Goal: Navigation & Orientation: Find specific page/section

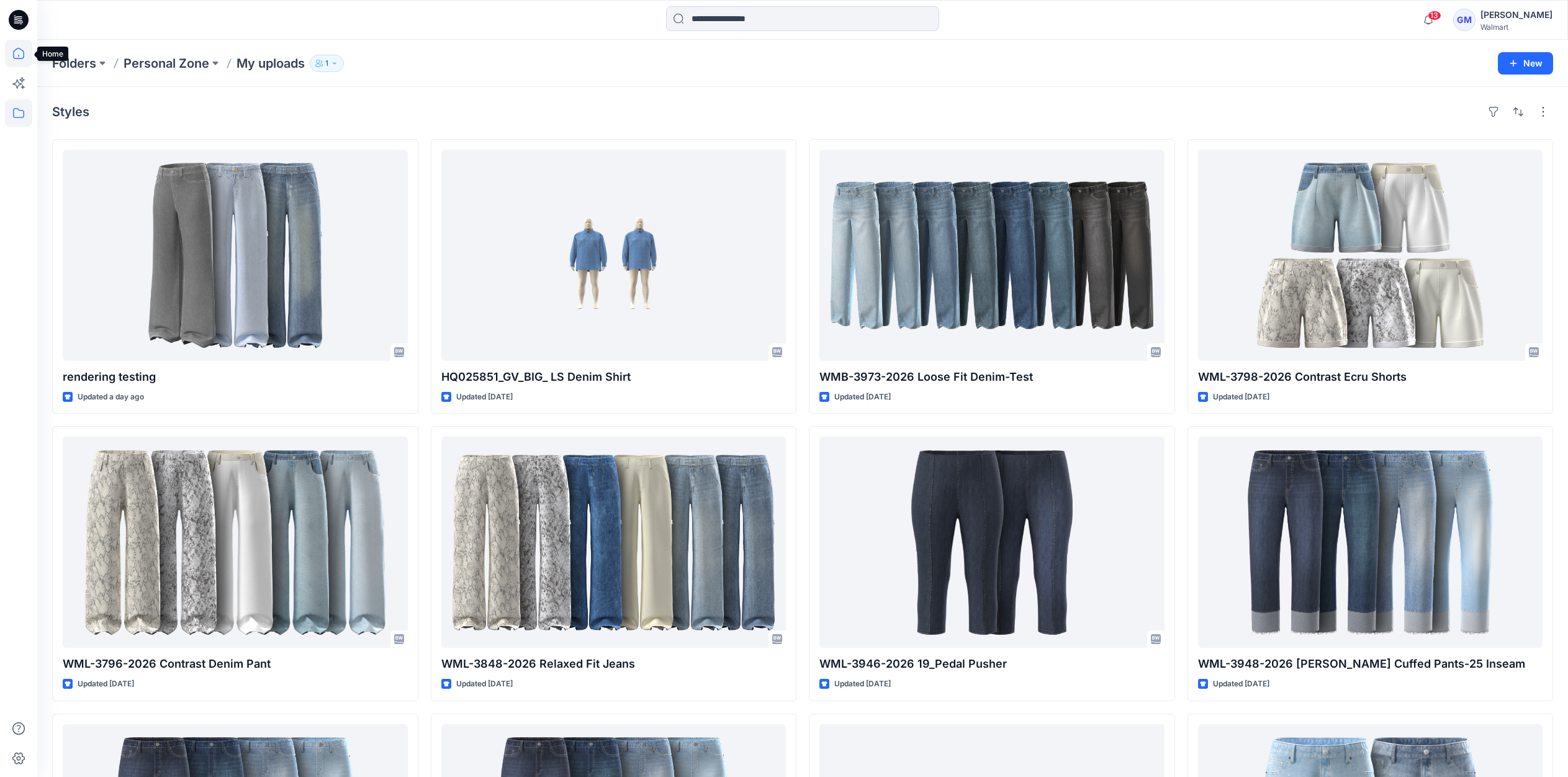
click at [20, 58] on icon at bounding box center [19, 54] width 27 height 27
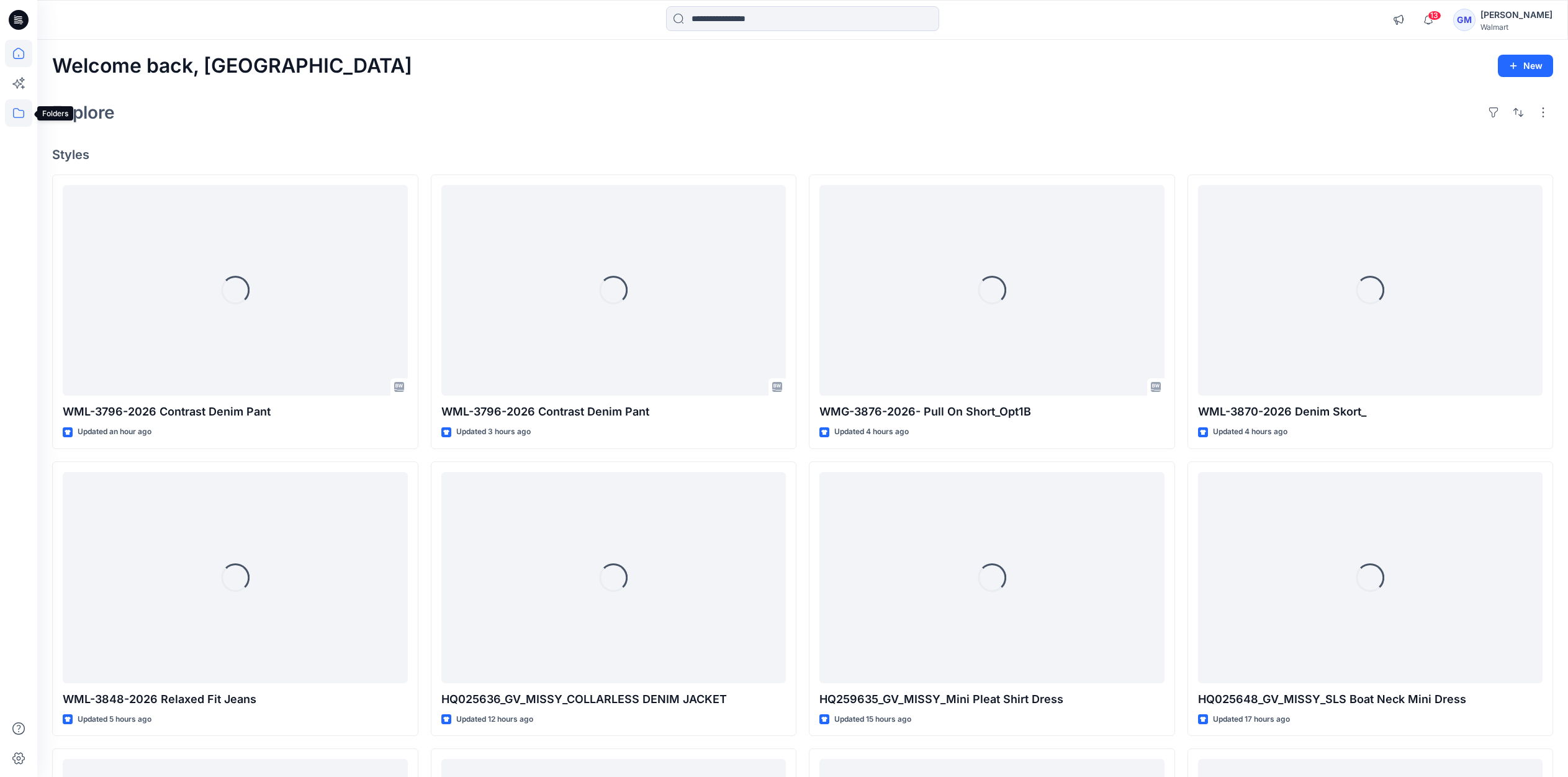
click at [20, 109] on icon at bounding box center [19, 113] width 27 height 27
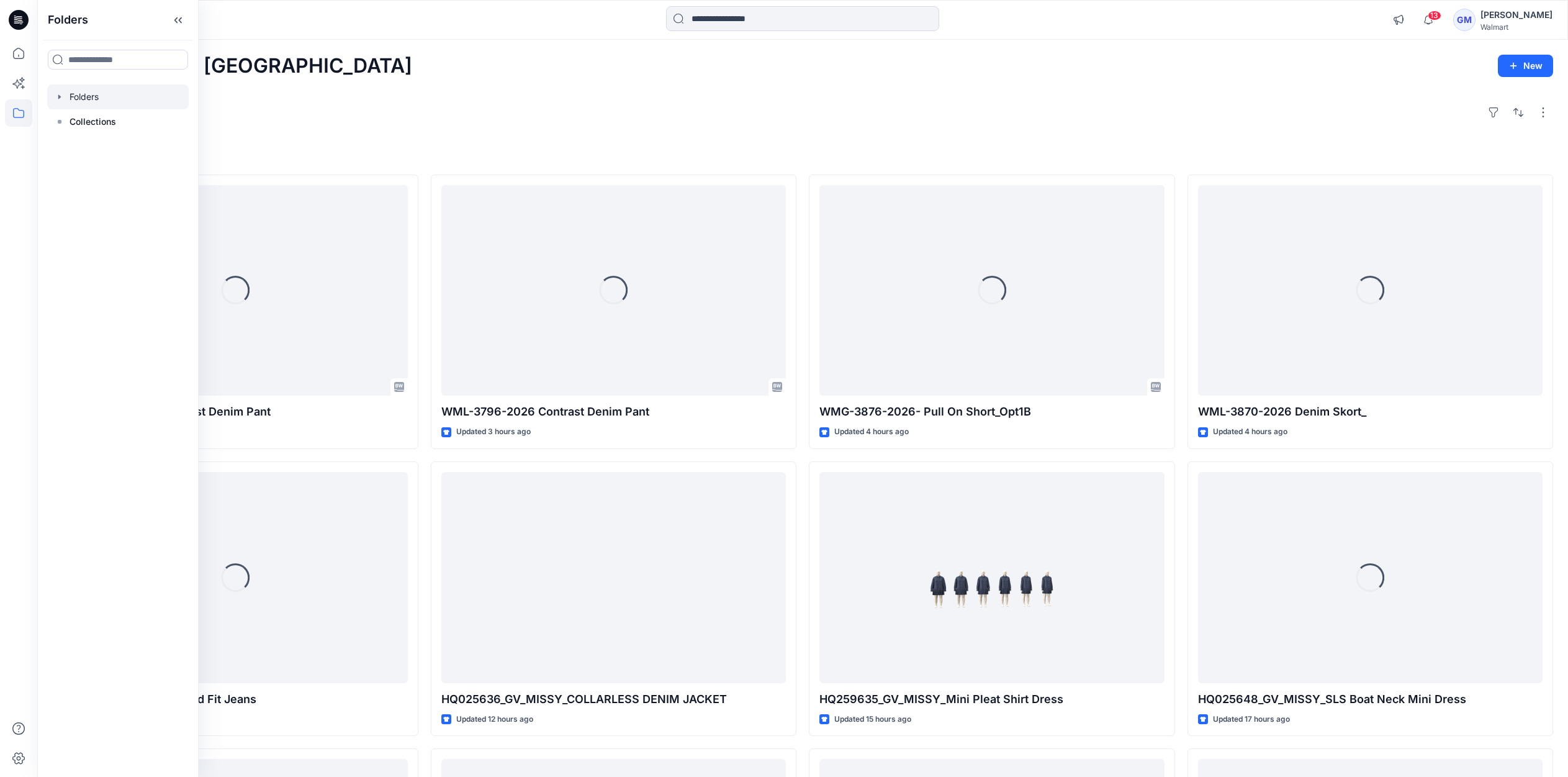
click at [86, 97] on div at bounding box center [117, 96] width 141 height 25
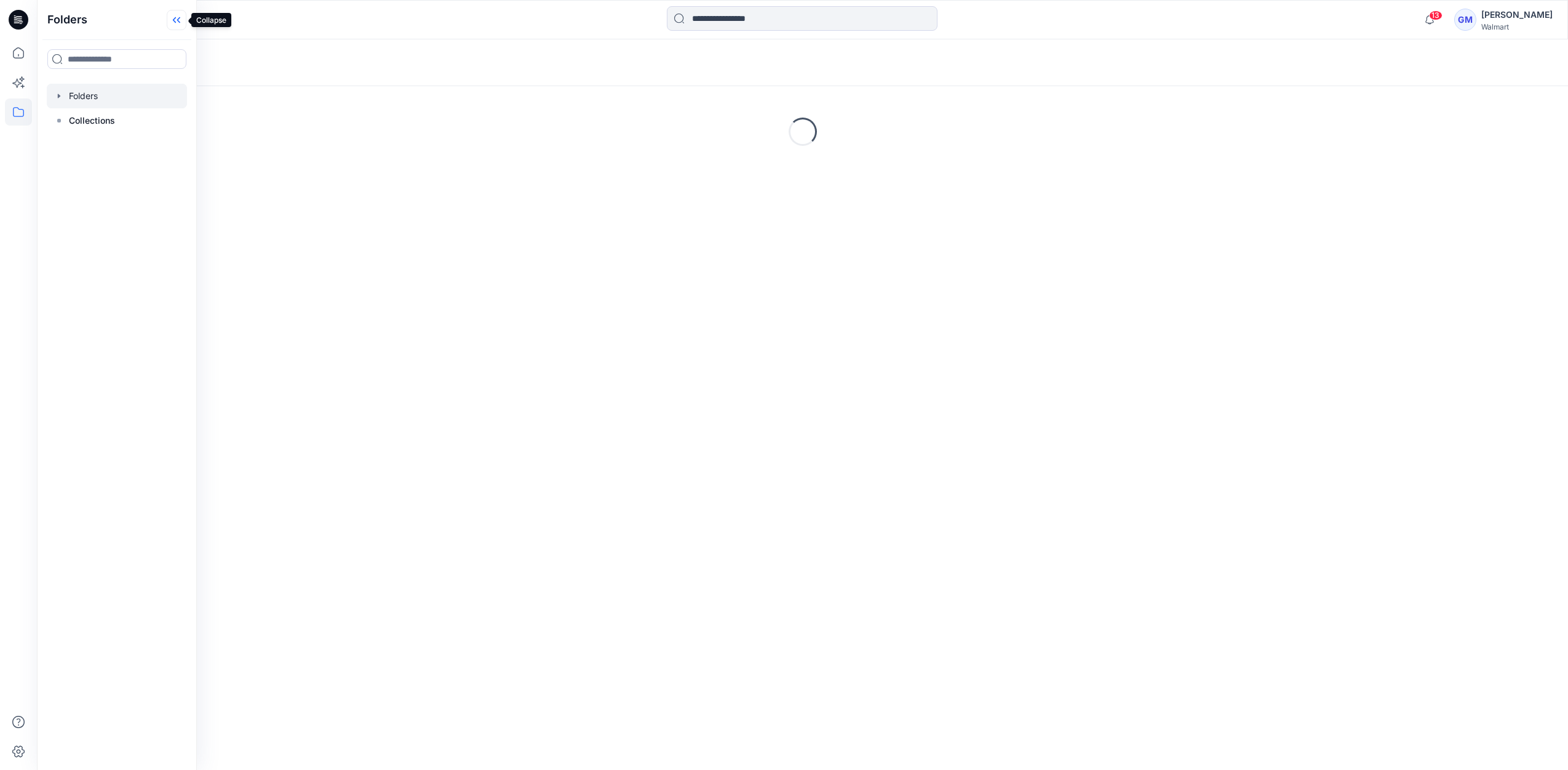
click at [181, 20] on icon at bounding box center [176, 20] width 19 height 20
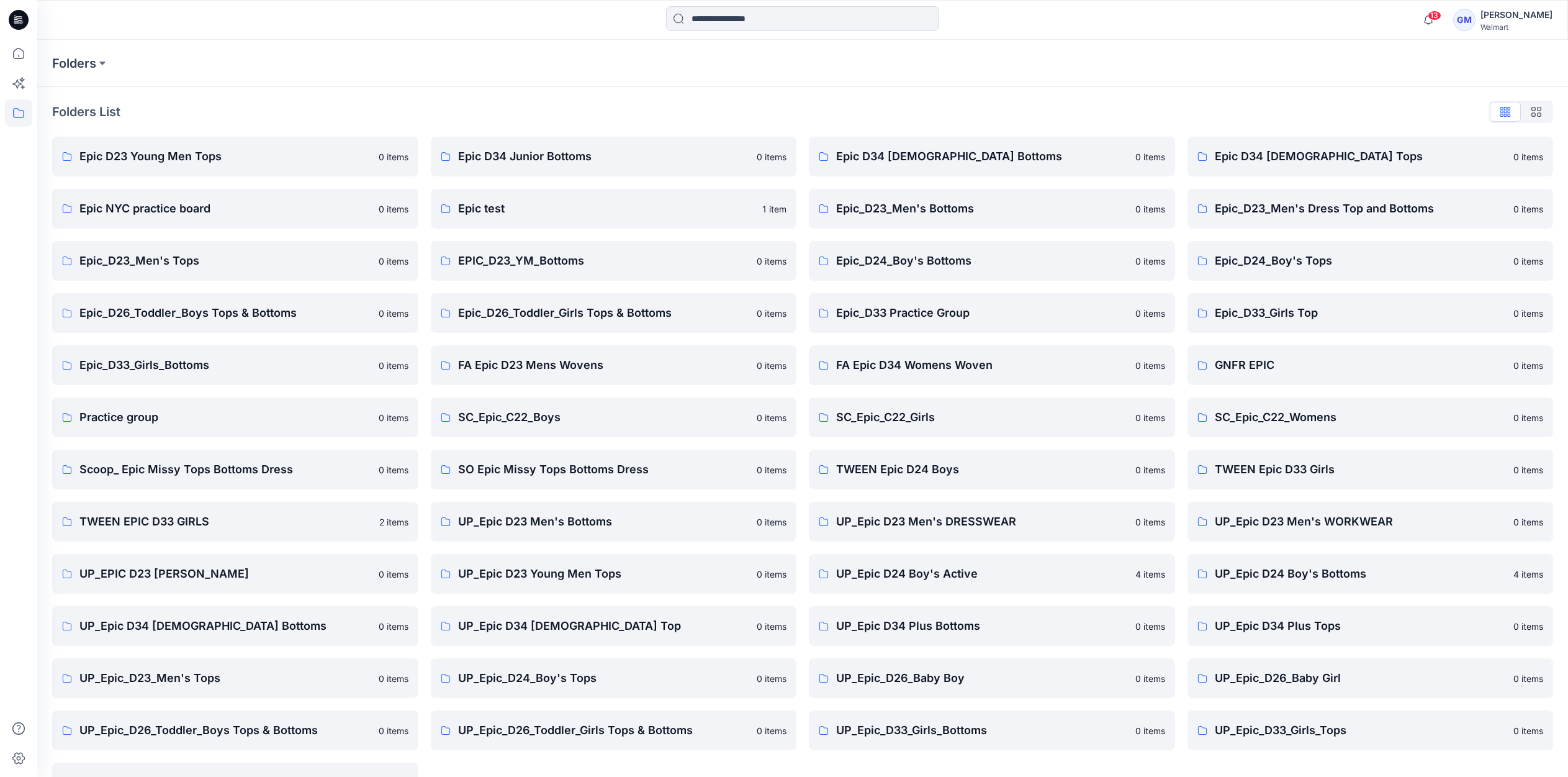
click at [488, 111] on div "Folders List" at bounding box center [802, 111] width 1501 height 20
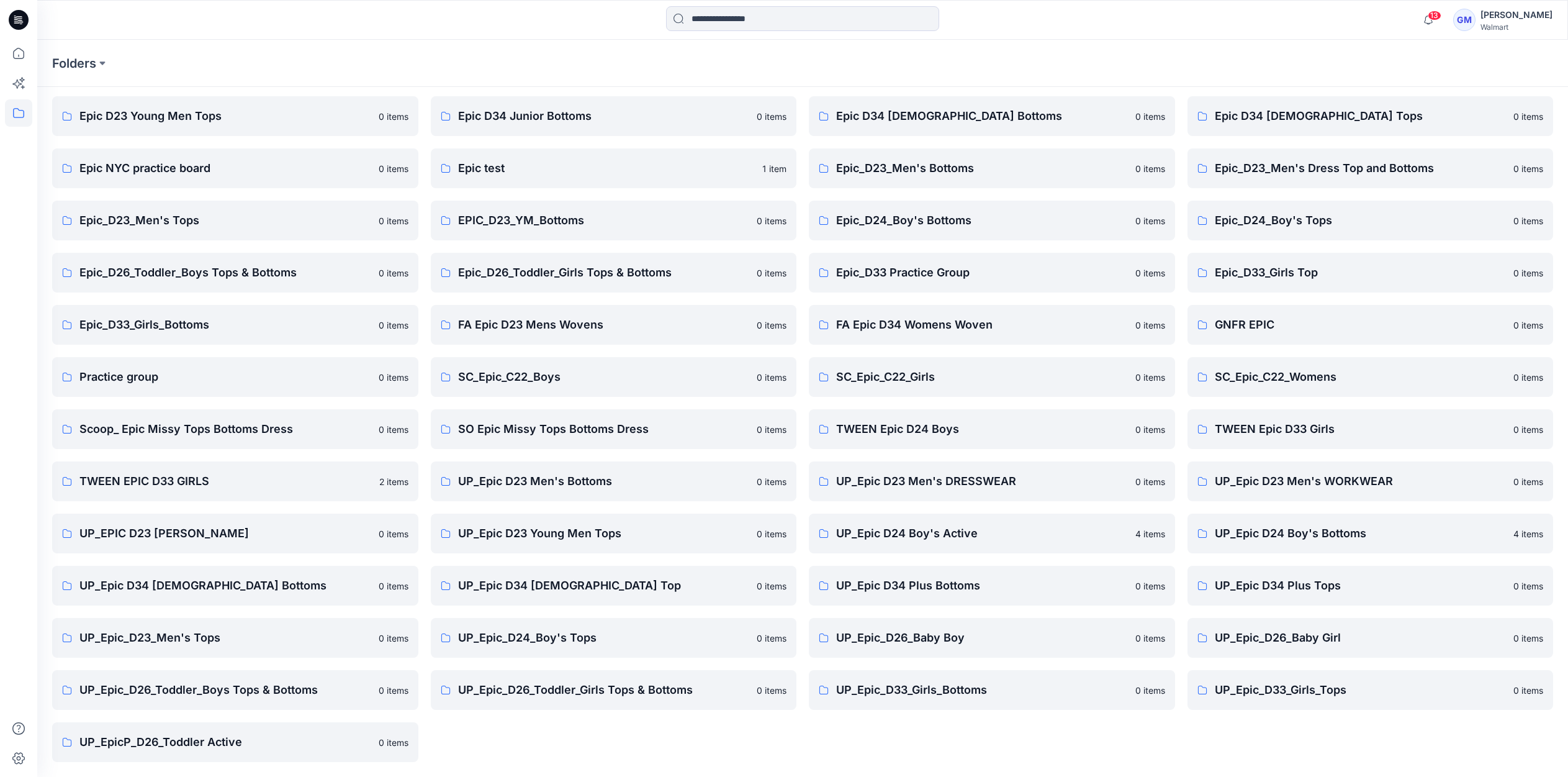
click at [605, 746] on div "Epic D34 Junior Bottoms 0 items Epic test 1 item EPIC_D23_YM_Bottoms 0 items Ep…" at bounding box center [613, 429] width 367 height 666
click at [241, 640] on p "UP_Epic_D23_Men's Tops" at bounding box center [225, 637] width 292 height 17
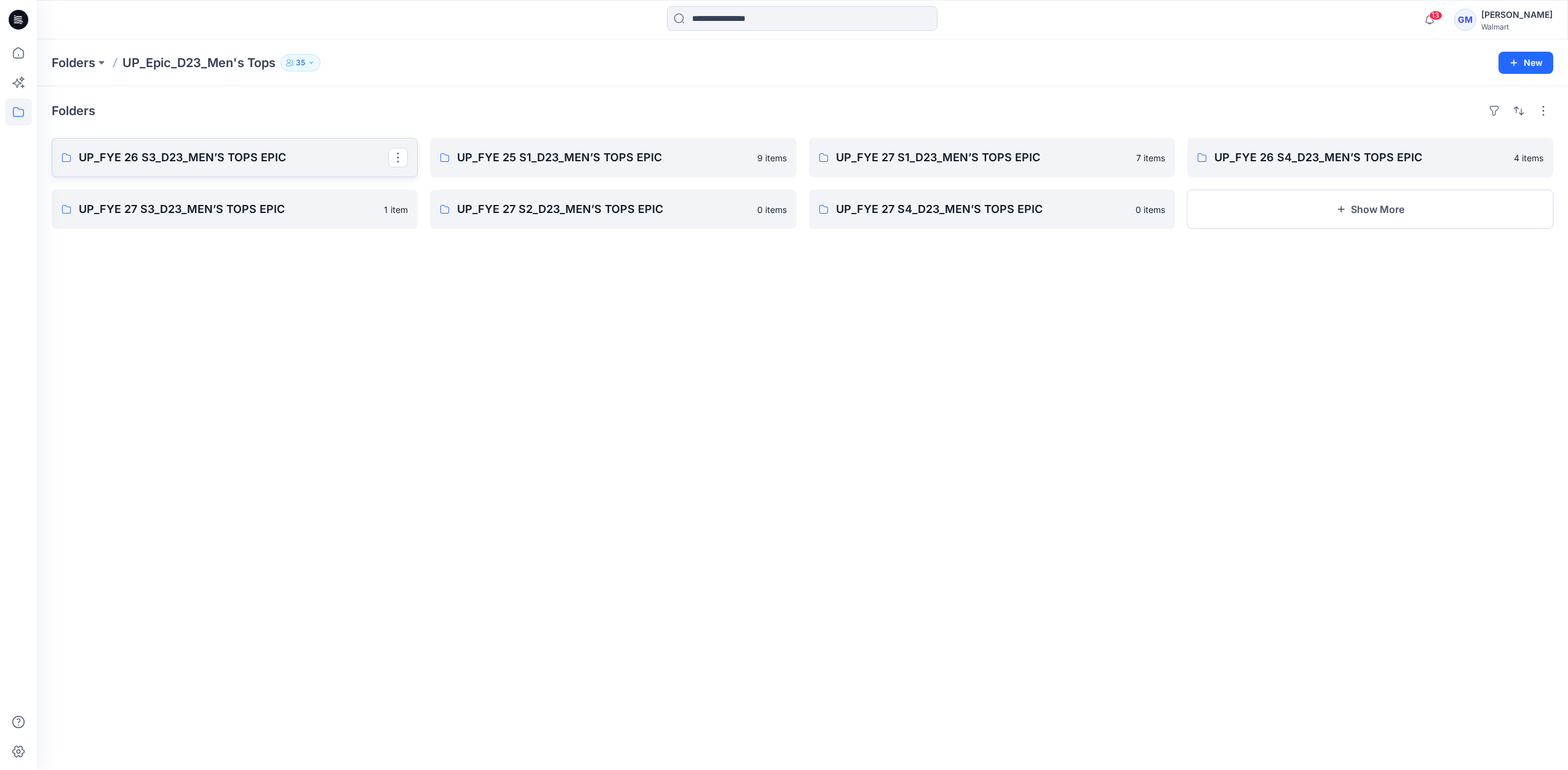
click at [218, 170] on link "UP_FYE 26 S3_D23_MEN’S TOPS EPIC" at bounding box center [234, 157] width 366 height 40
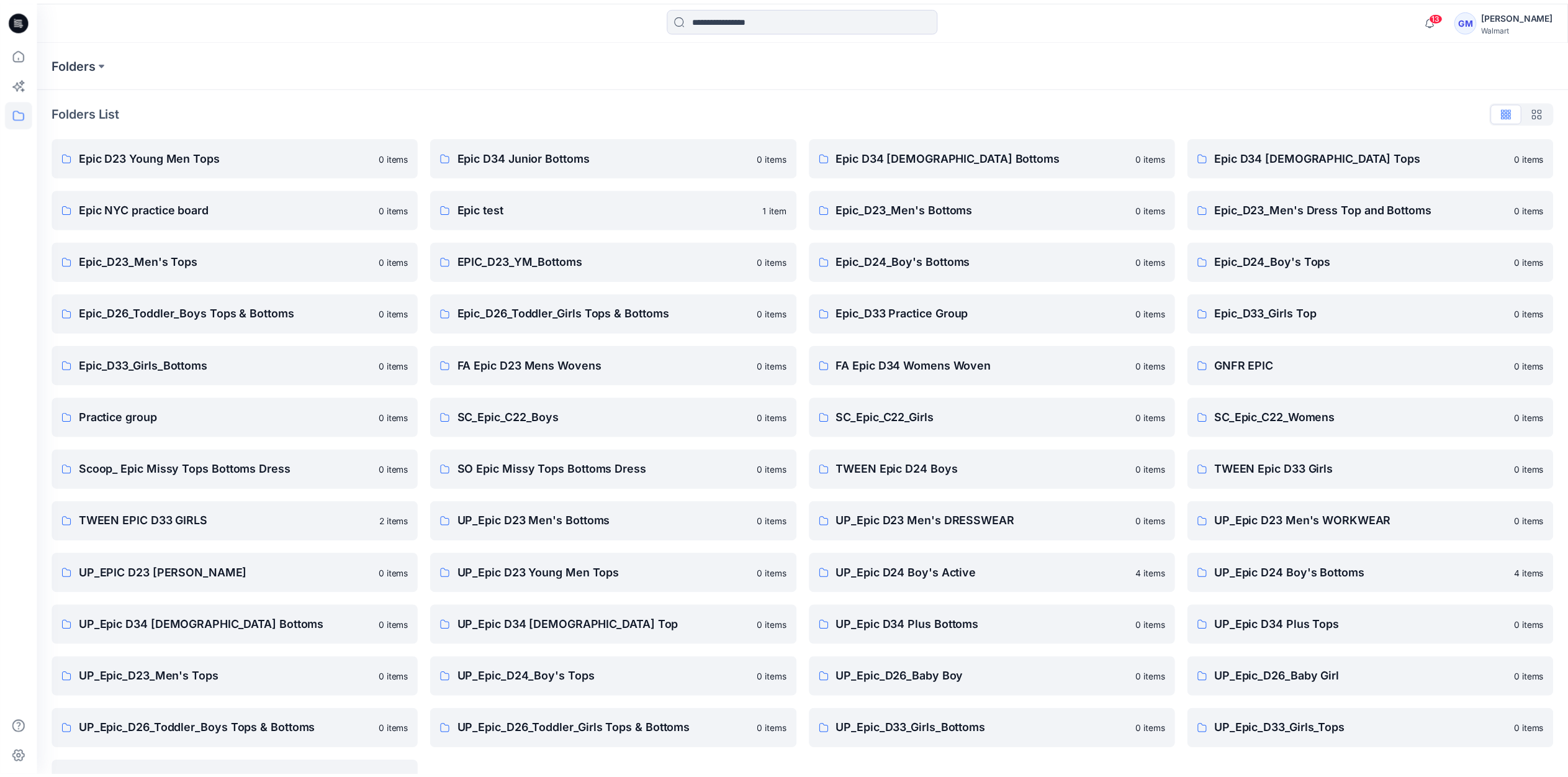
scroll to position [40, 0]
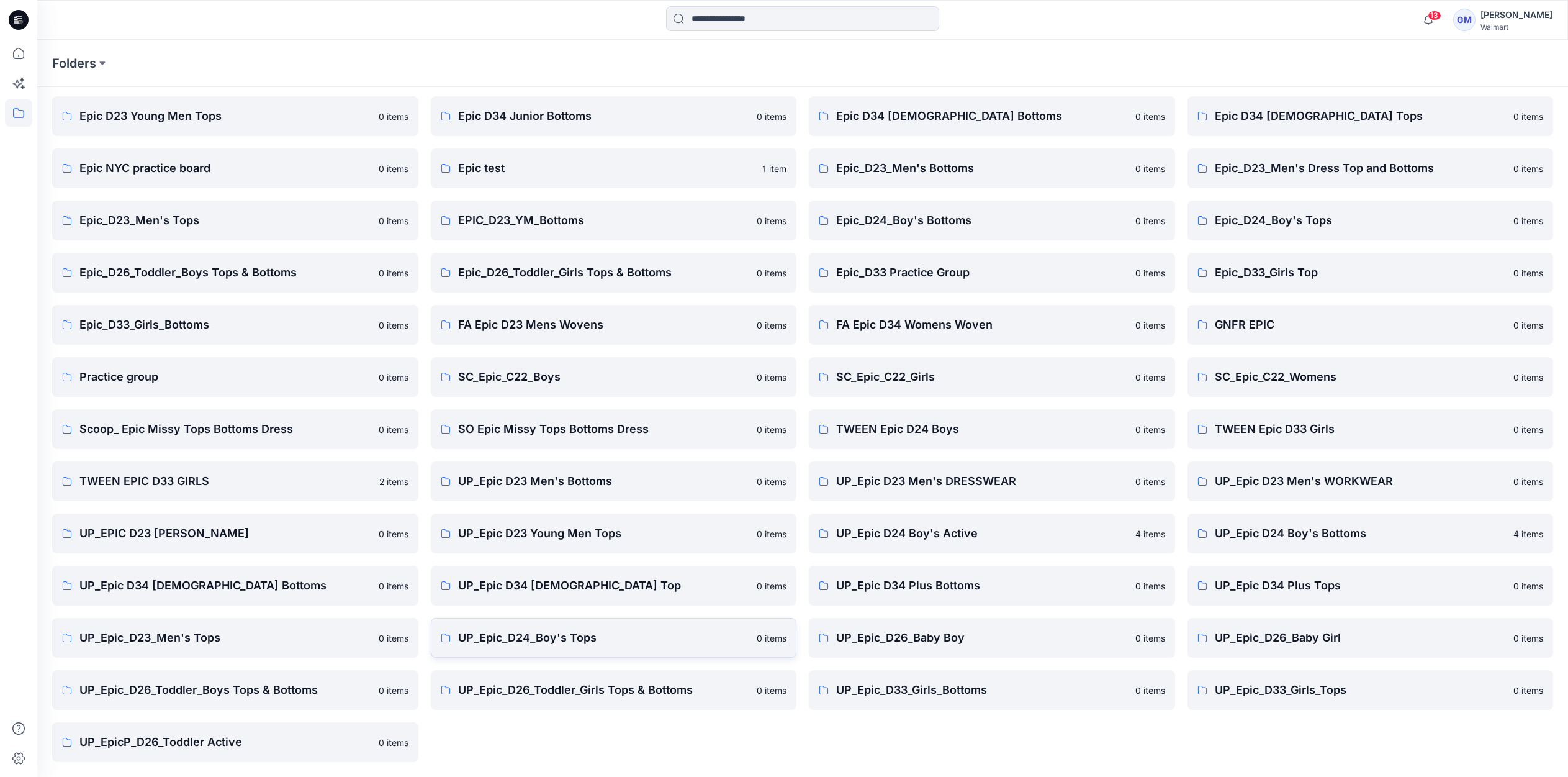
click at [649, 633] on p "UP_Epic_D24_Boy's Tops" at bounding box center [604, 637] width 292 height 17
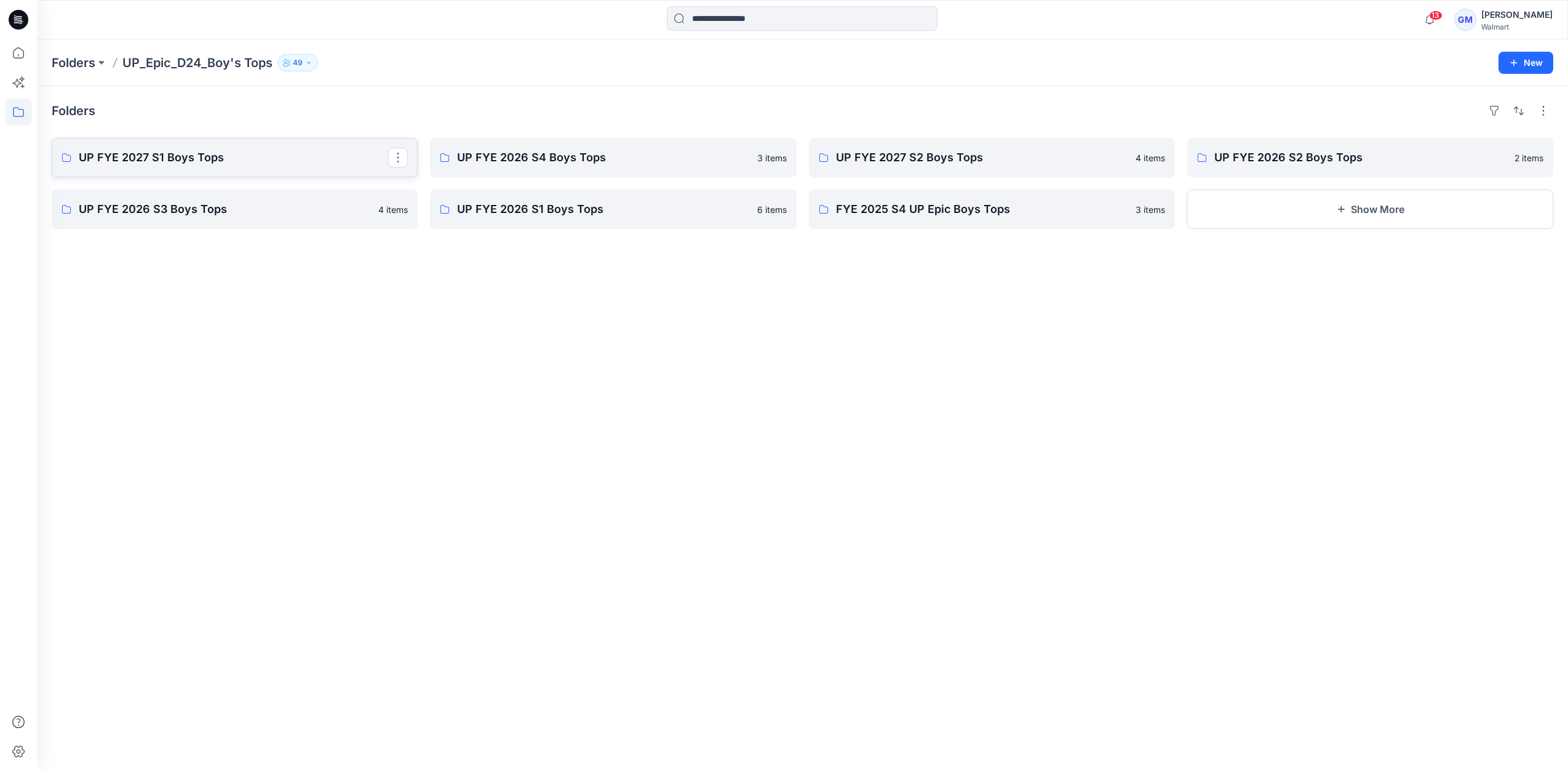
click at [305, 165] on p "UP FYE 2027 S1 Boys Tops" at bounding box center [233, 158] width 309 height 17
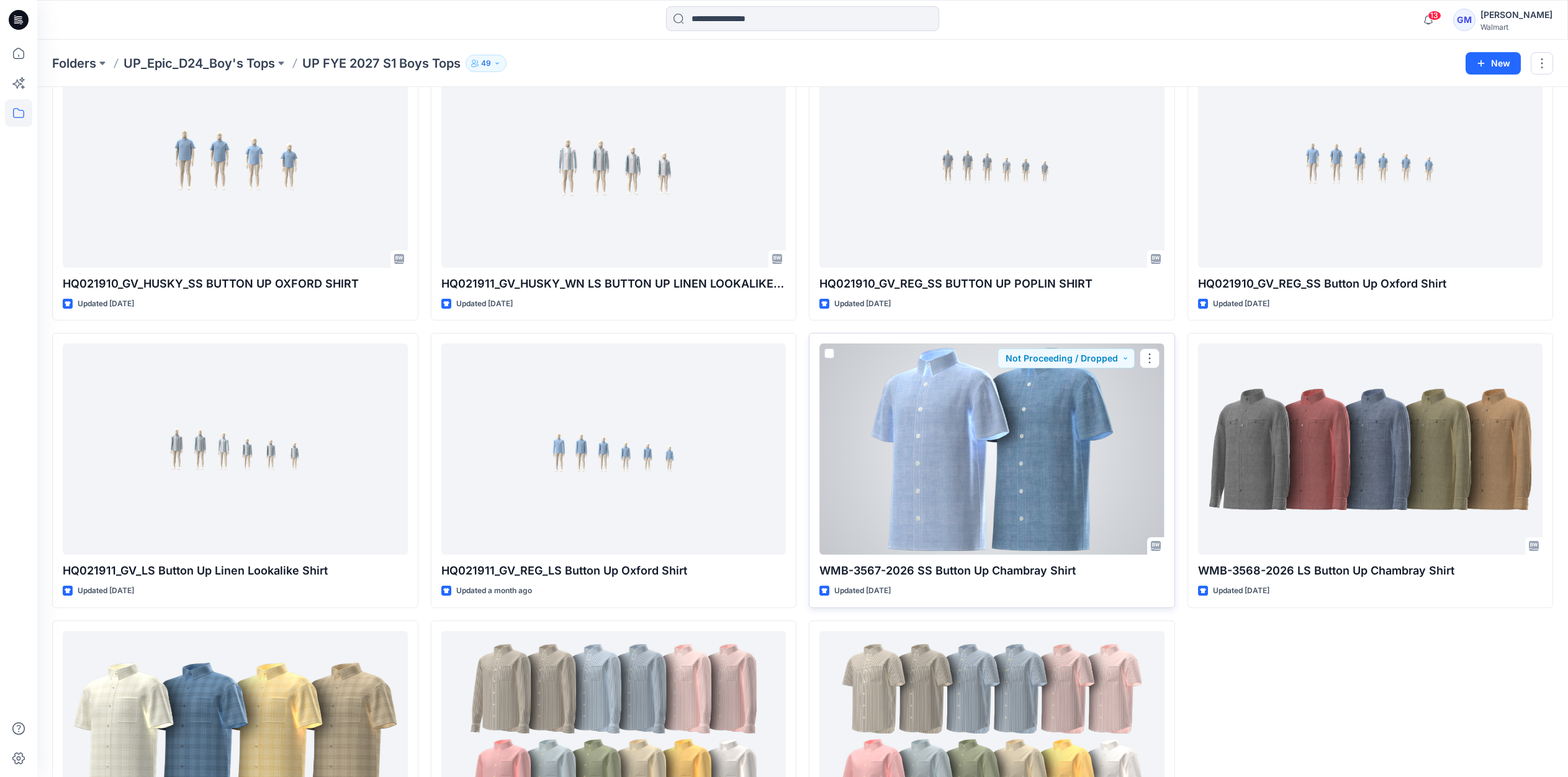
scroll to position [226, 0]
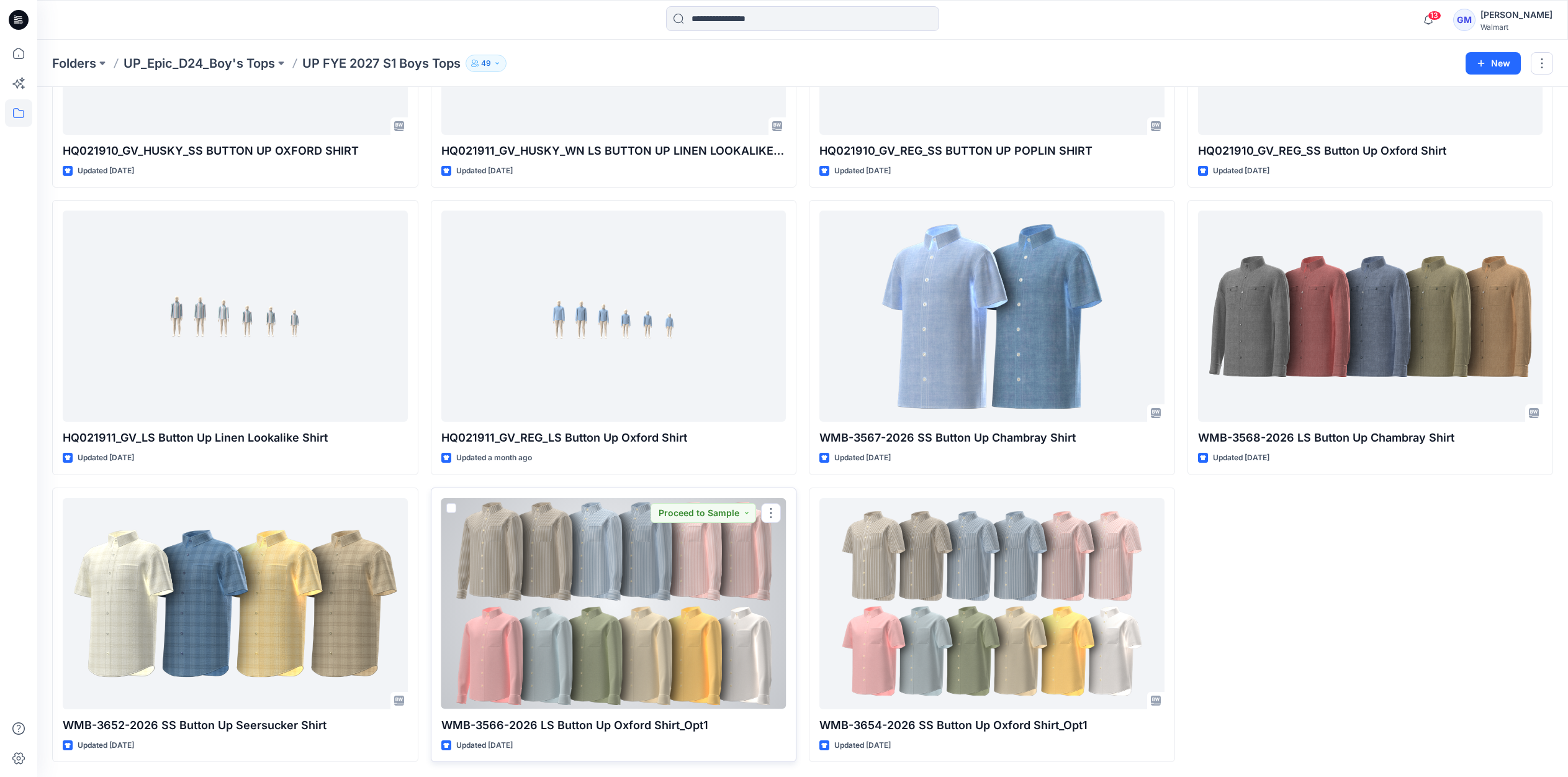
click at [535, 643] on div at bounding box center [614, 603] width 345 height 211
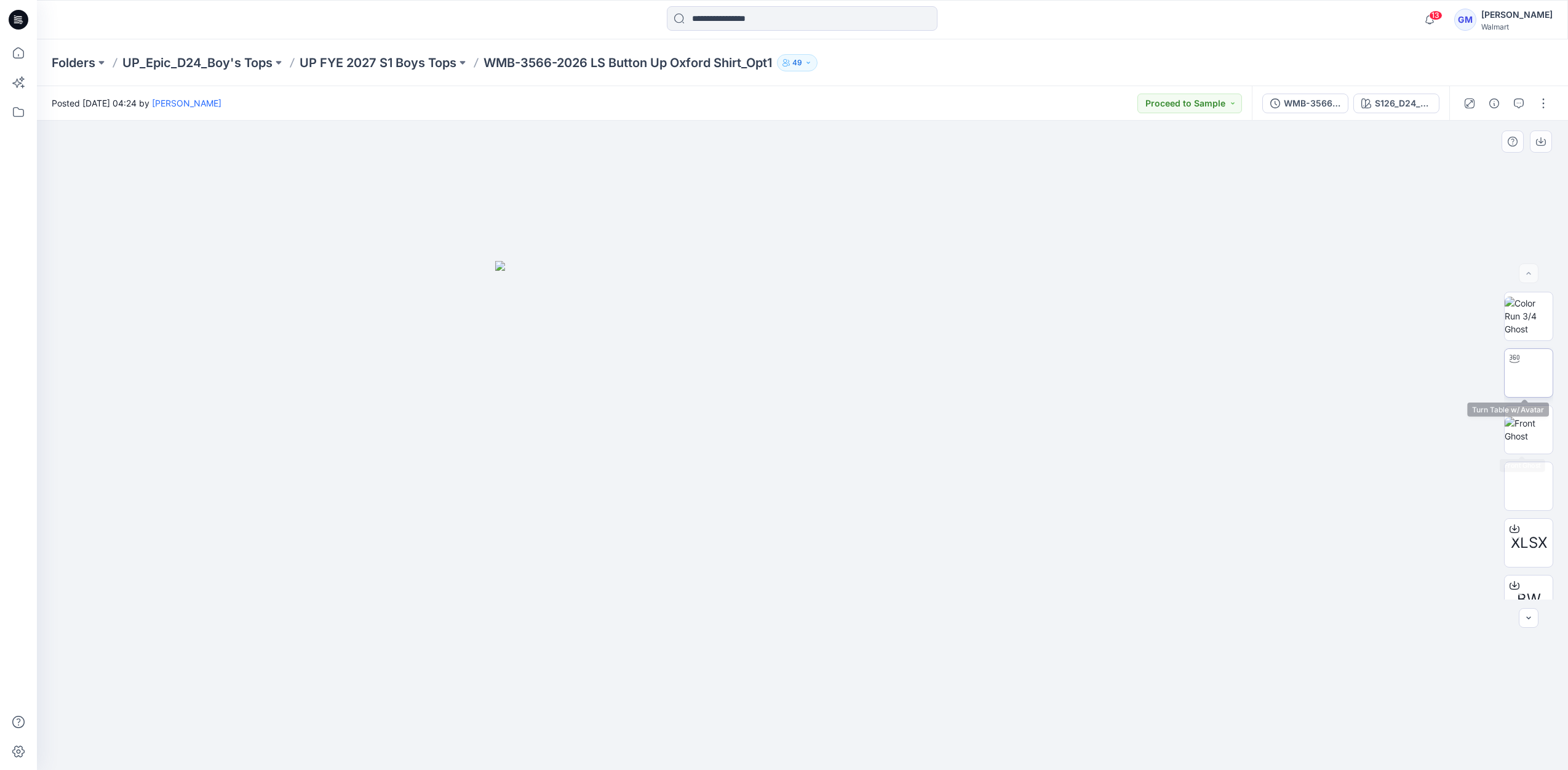
click at [1528, 373] on img at bounding box center [1528, 373] width 0 height 0
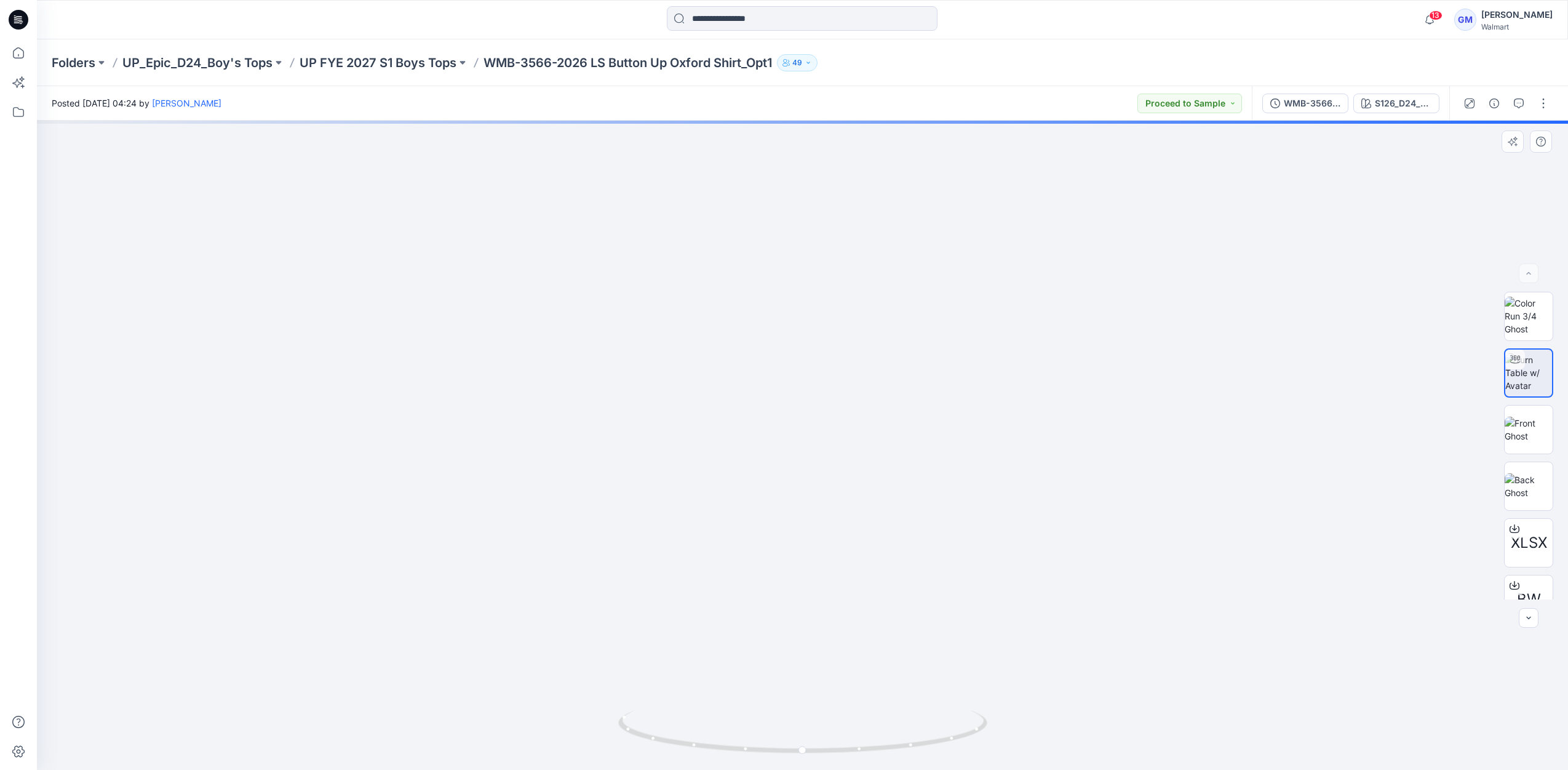
drag, startPoint x: 895, startPoint y: 365, endPoint x: 899, endPoint y: 511, distance: 146.1
click at [1532, 432] on img at bounding box center [1528, 429] width 48 height 26
